Goal: Task Accomplishment & Management: Use online tool/utility

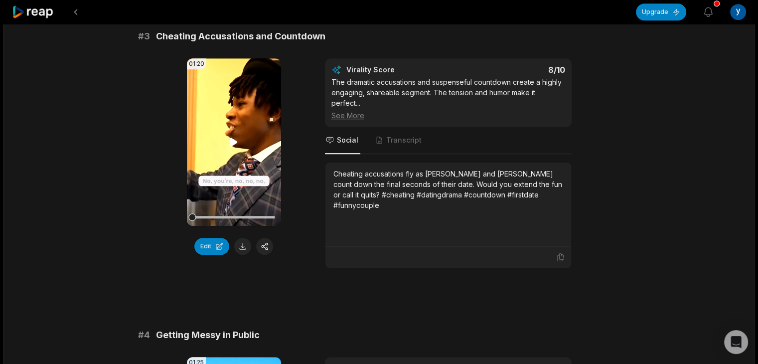
scroll to position [698, 0]
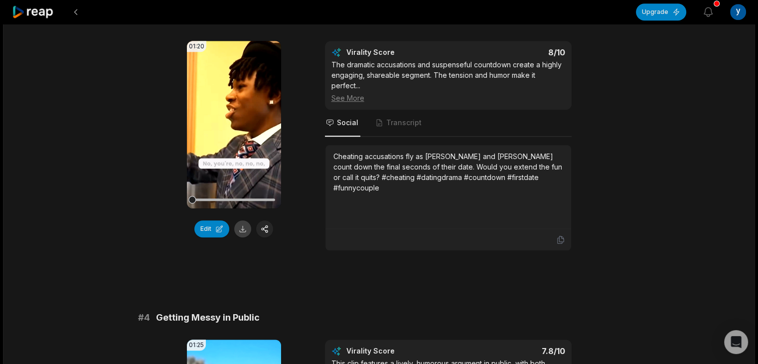
click at [241, 220] on button at bounding box center [242, 228] width 17 height 17
click at [236, 119] on icon at bounding box center [234, 125] width 12 height 12
click at [252, 119] on video "Your browser does not support mp4 format." at bounding box center [234, 125] width 94 height 168
click at [272, 112] on video "Your browser does not support mp4 format." at bounding box center [234, 125] width 94 height 168
click at [565, 69] on div "Virality Score 8 /10 The dramatic accusations and suspenseful countdown create …" at bounding box center [448, 75] width 247 height 69
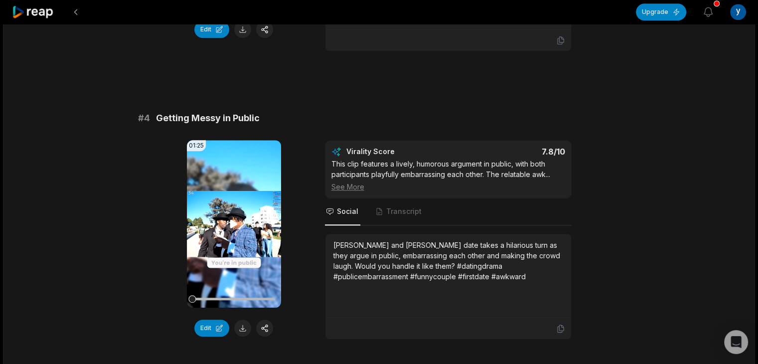
scroll to position [947, 0]
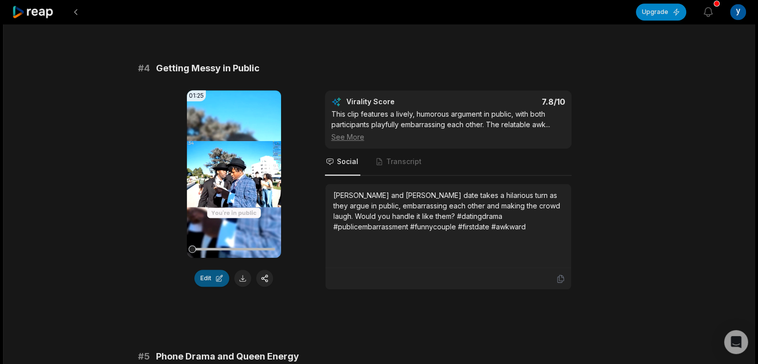
click at [217, 271] on button "Edit" at bounding box center [211, 278] width 35 height 17
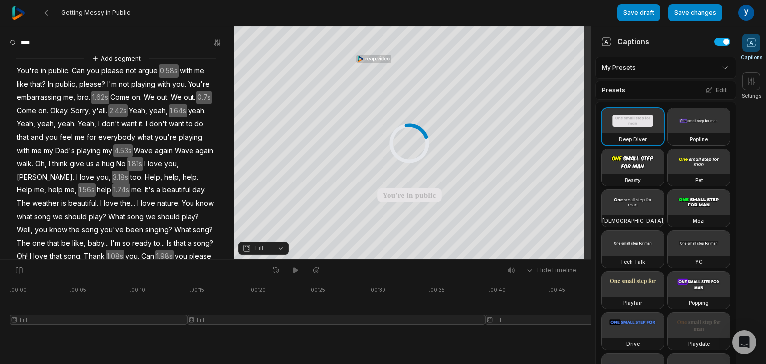
click at [620, 174] on video at bounding box center [633, 161] width 62 height 25
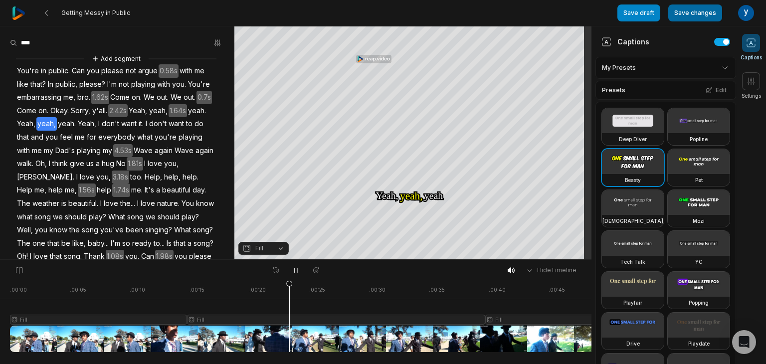
click at [683, 16] on button "Save changes" at bounding box center [695, 12] width 54 height 17
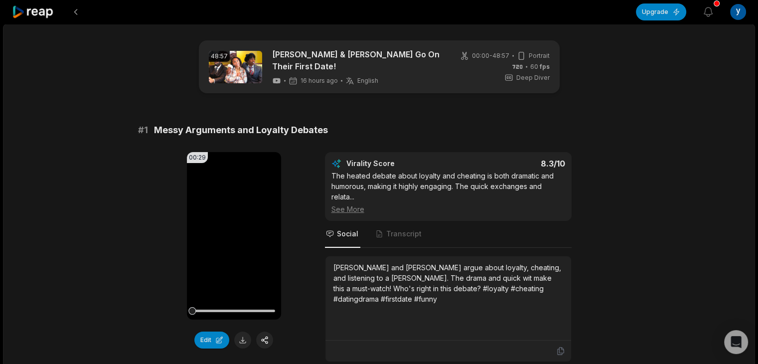
drag, startPoint x: 681, startPoint y: 15, endPoint x: 460, endPoint y: 23, distance: 220.5
click at [460, 23] on div at bounding box center [324, 12] width 624 height 24
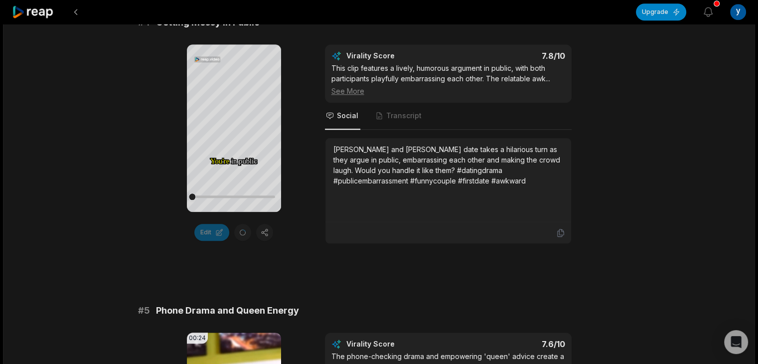
scroll to position [976, 0]
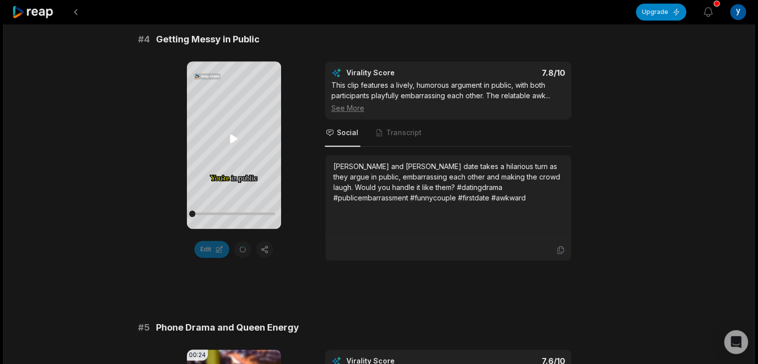
click at [237, 142] on icon at bounding box center [234, 139] width 12 height 12
click at [228, 135] on icon at bounding box center [234, 139] width 12 height 12
drag, startPoint x: 201, startPoint y: 214, endPoint x: 179, endPoint y: 213, distance: 22.0
click at [179, 213] on div "Your browser does not support mp4 format. You're You're in in public public Can…" at bounding box center [379, 160] width 483 height 199
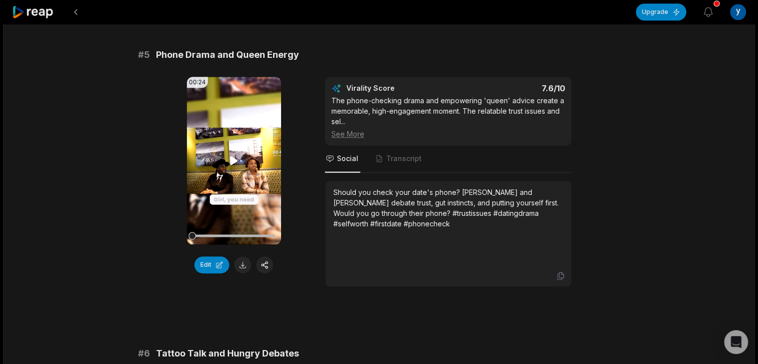
scroll to position [1226, 0]
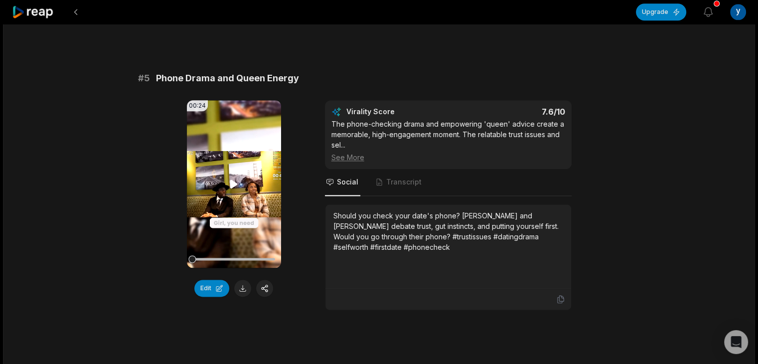
click at [231, 179] on icon at bounding box center [233, 183] width 7 height 8
click at [235, 178] on icon at bounding box center [234, 184] width 12 height 12
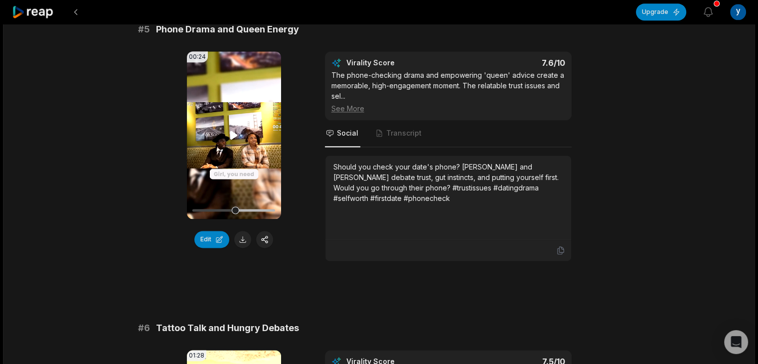
scroll to position [1275, 0]
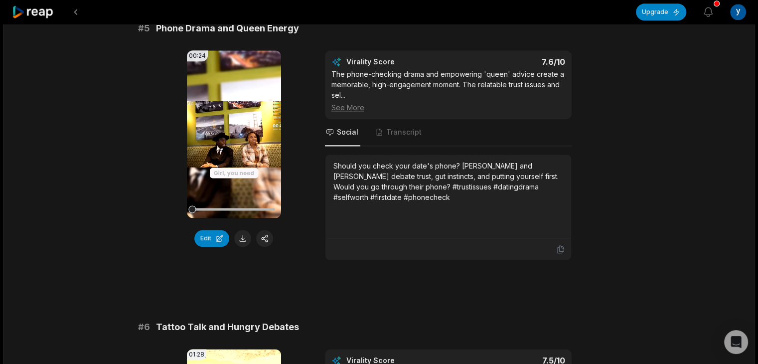
drag, startPoint x: 231, startPoint y: 199, endPoint x: 159, endPoint y: 203, distance: 72.9
click at [159, 203] on div "00:24 Your browser does not support mp4 format. Edit Virality Score 7.6 /10 The…" at bounding box center [379, 155] width 483 height 210
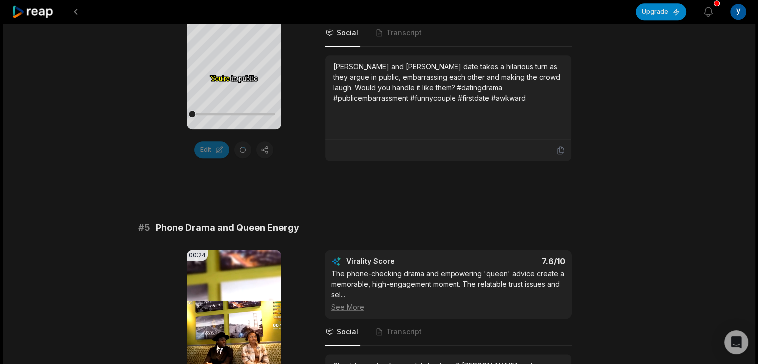
scroll to position [926, 0]
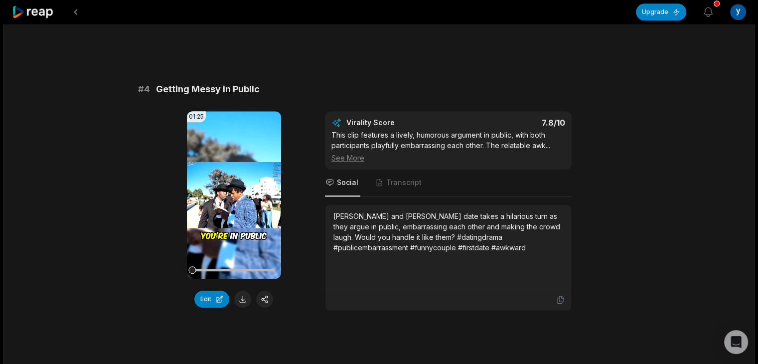
scroll to position [926, 0]
click at [237, 296] on button at bounding box center [242, 299] width 17 height 17
